Goal: Find contact information: Find contact information

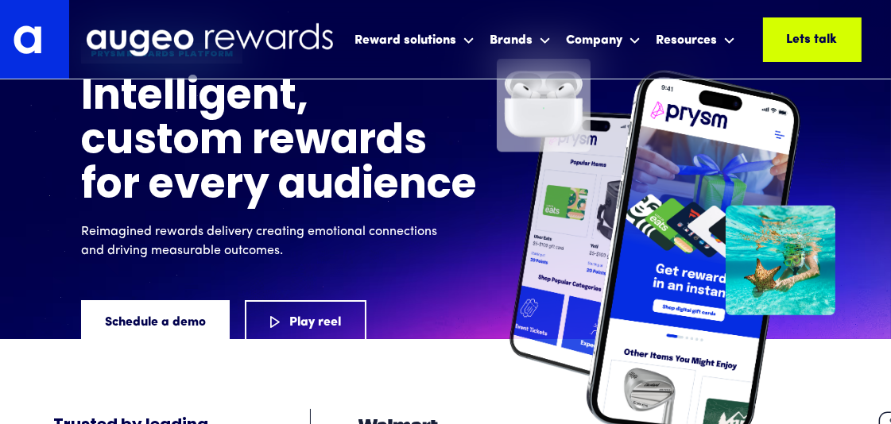
click at [522, 259] on div at bounding box center [544, 256] width 94 height 389
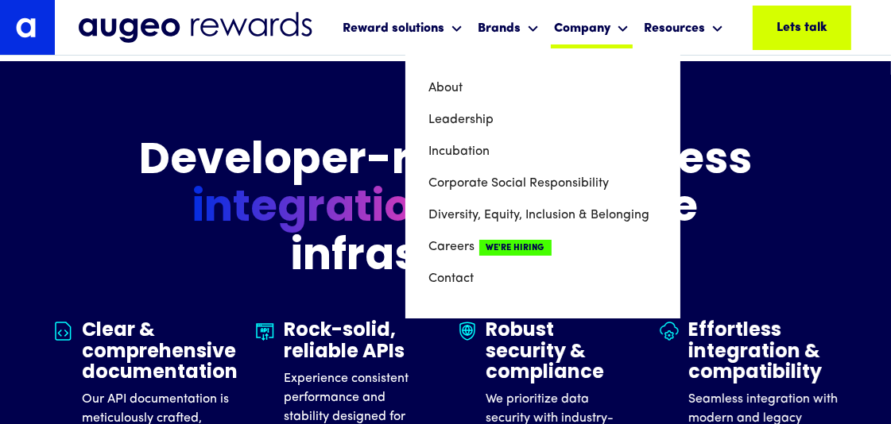
scroll to position [4569, 0]
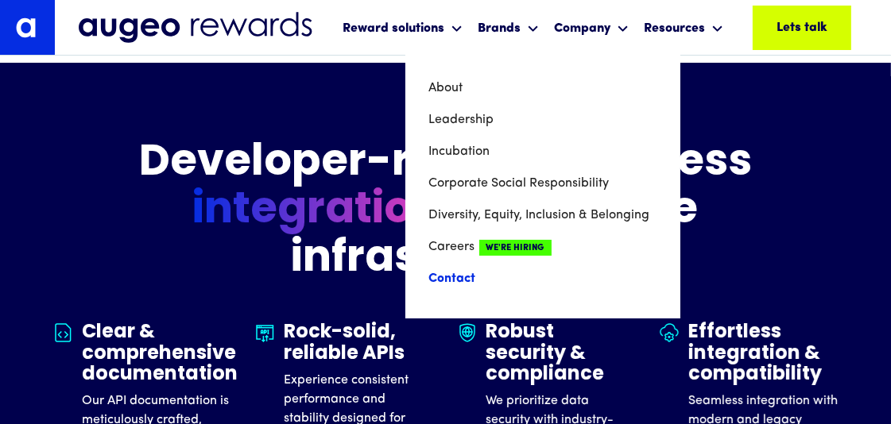
click at [433, 295] on link "Contact" at bounding box center [542, 279] width 227 height 32
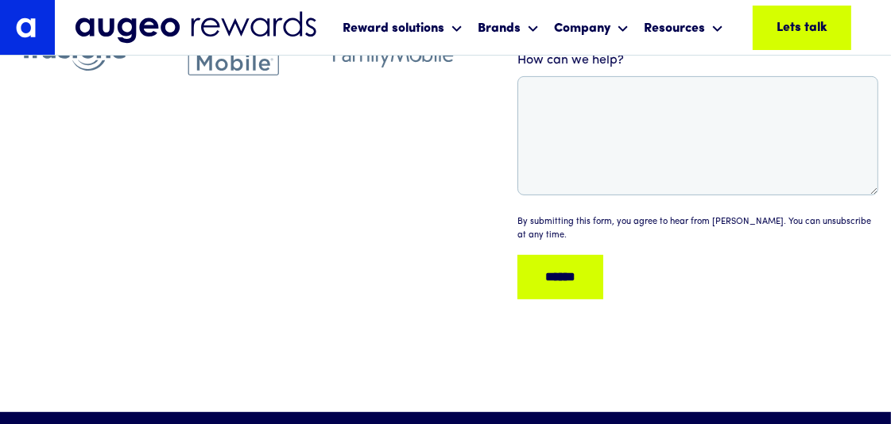
scroll to position [583, 0]
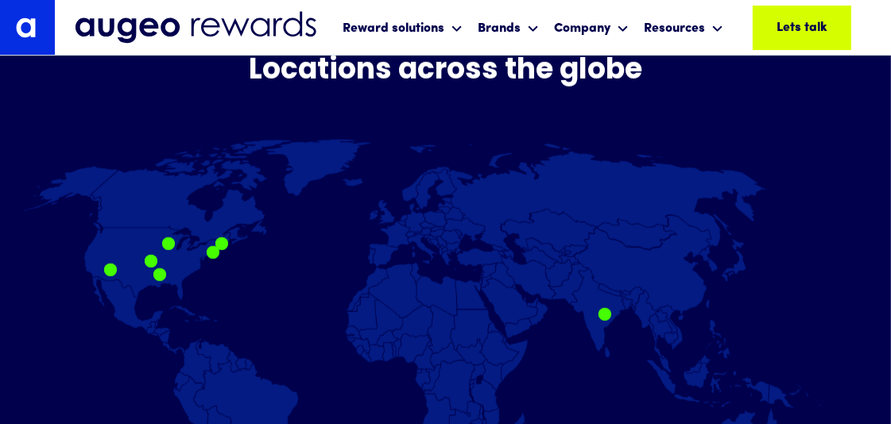
scroll to position [1063, 0]
